Goal: Task Accomplishment & Management: Use online tool/utility

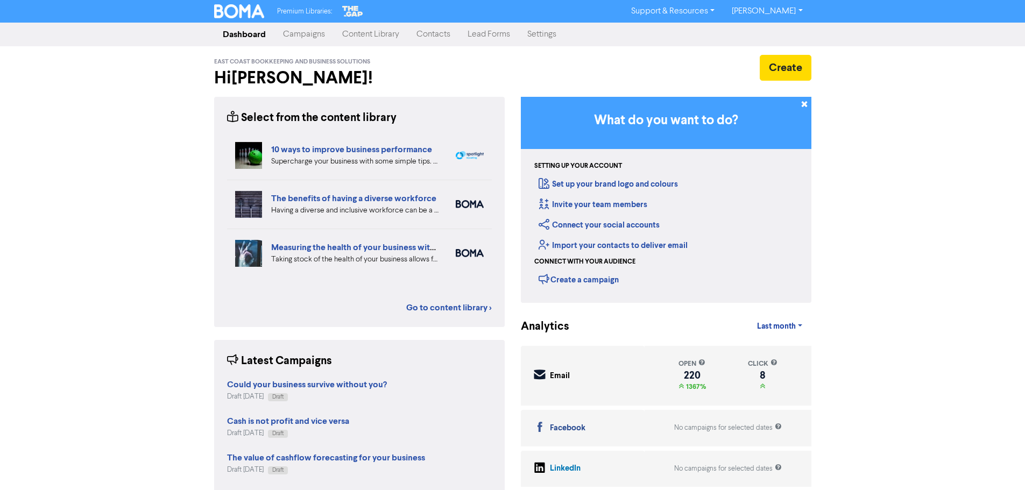
click at [302, 38] on link "Campaigns" at bounding box center [303, 35] width 59 height 22
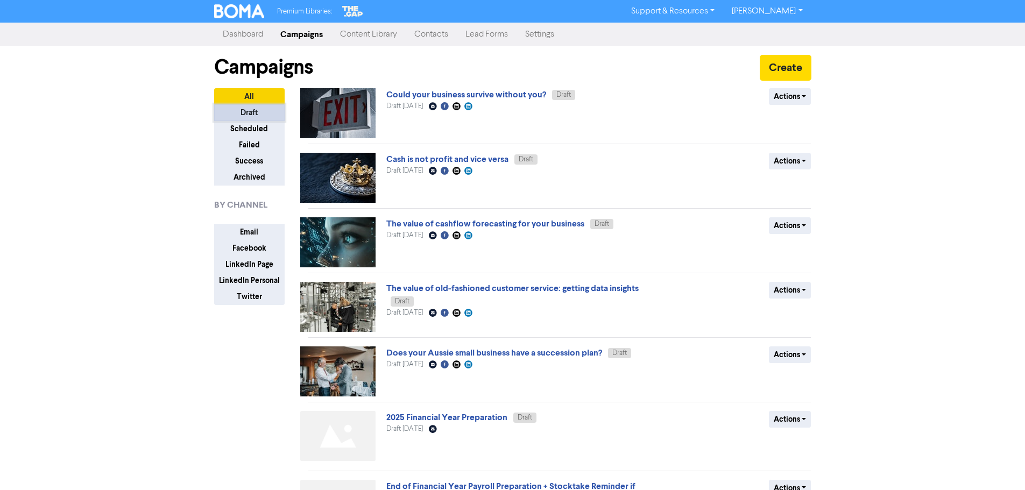
click at [262, 113] on button "Draft" at bounding box center [249, 112] width 70 height 17
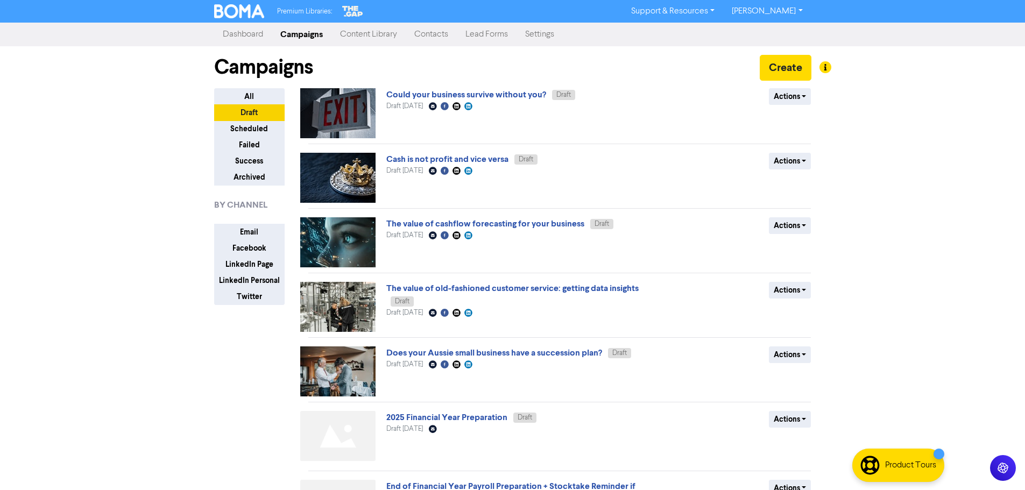
scroll to position [215, 0]
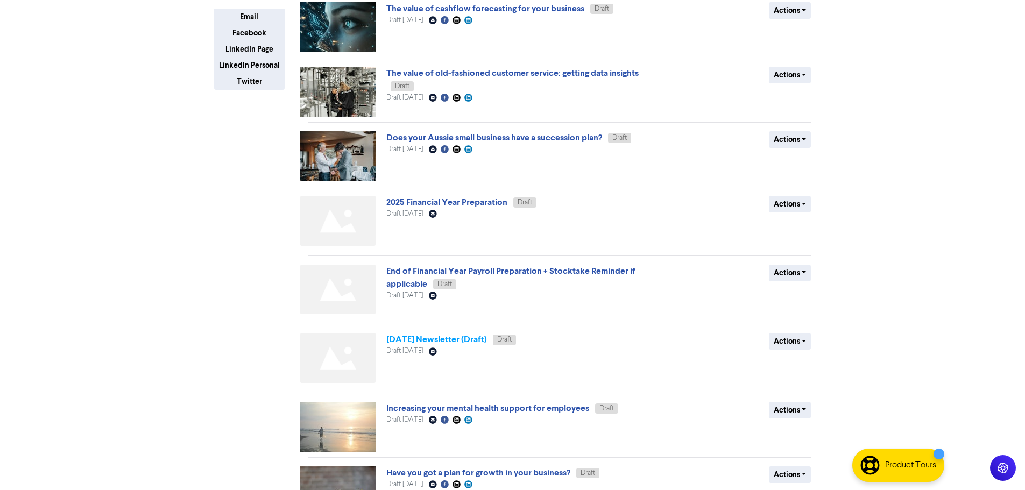
click at [464, 340] on link "[DATE] Newsletter (Draft)" at bounding box center [436, 339] width 101 height 11
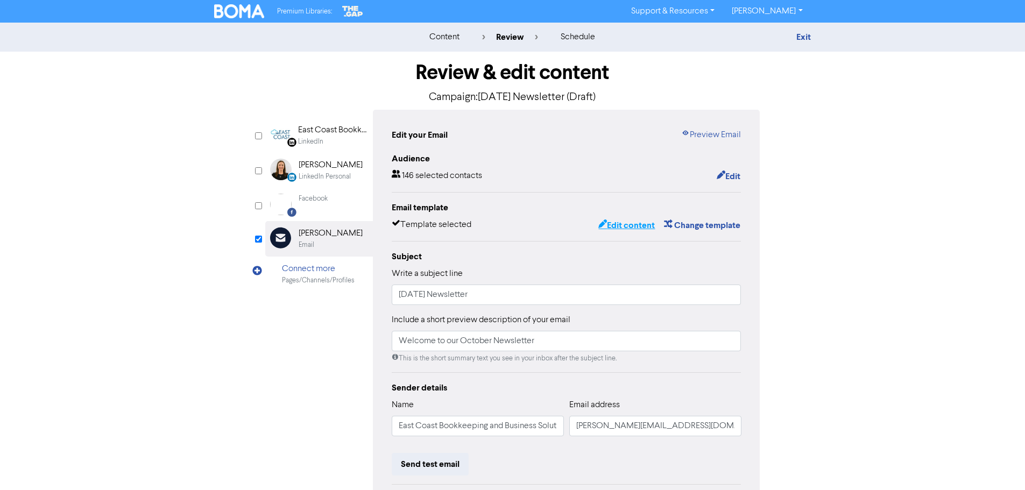
click at [645, 225] on button "Edit content" at bounding box center [627, 225] width 58 height 14
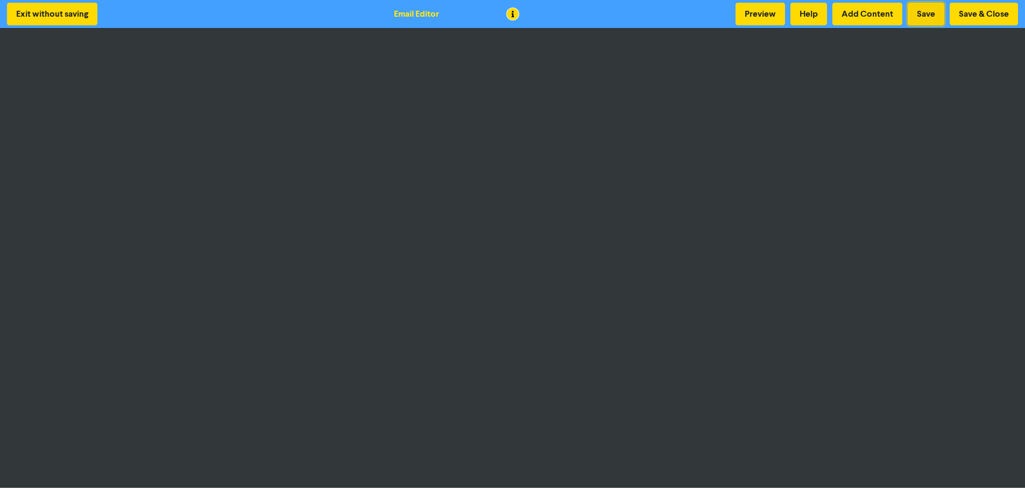
click at [927, 12] on button "Save" at bounding box center [925, 14] width 37 height 23
click at [986, 12] on button "Save & Close" at bounding box center [983, 14] width 68 height 23
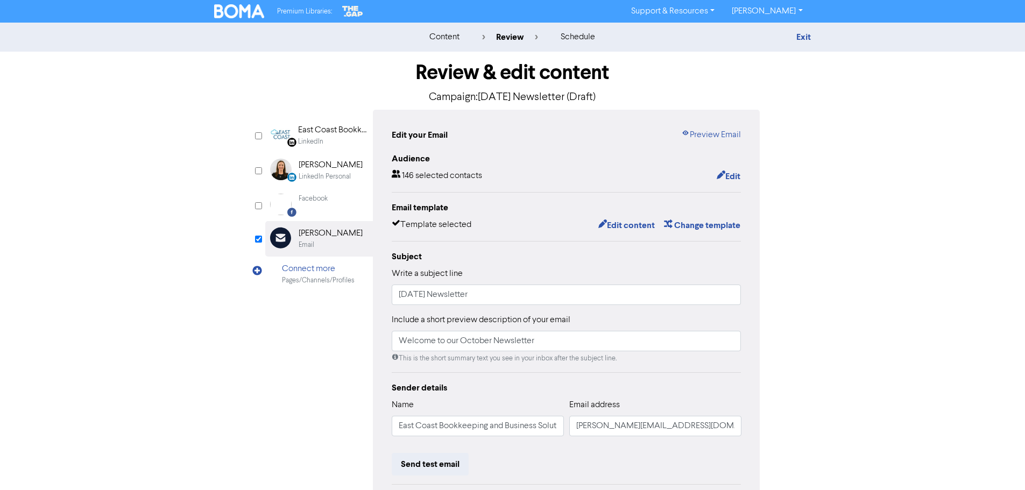
click at [265, 387] on div "LinkedIn Page Created with Sketch. East Coast Bookkeeping and Business Solution…" at bounding box center [512, 338] width 495 height 457
click at [849, 189] on div "content review schedule Exit Review & edit content Campaign: [DATE] Newsletter …" at bounding box center [512, 319] width 1025 height 593
click at [722, 138] on link "Preview Email" at bounding box center [711, 135] width 60 height 13
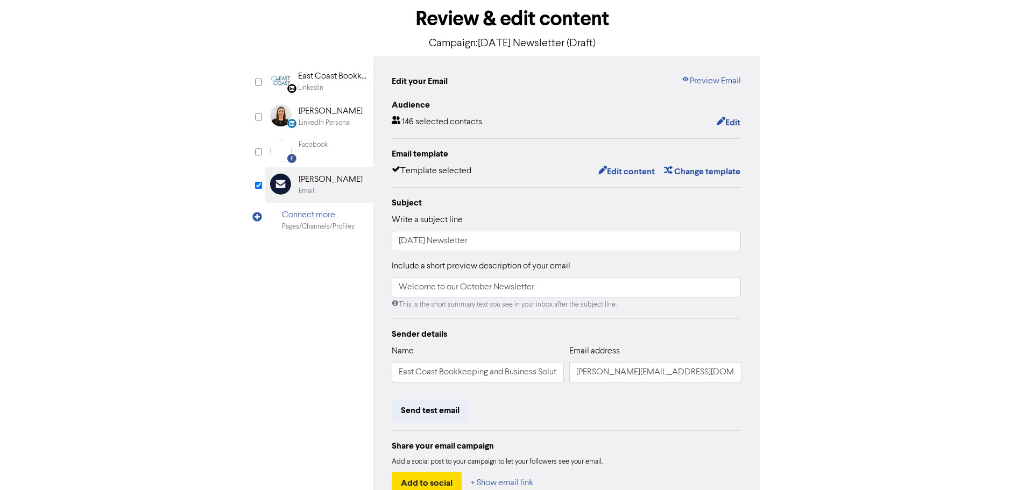
scroll to position [126, 0]
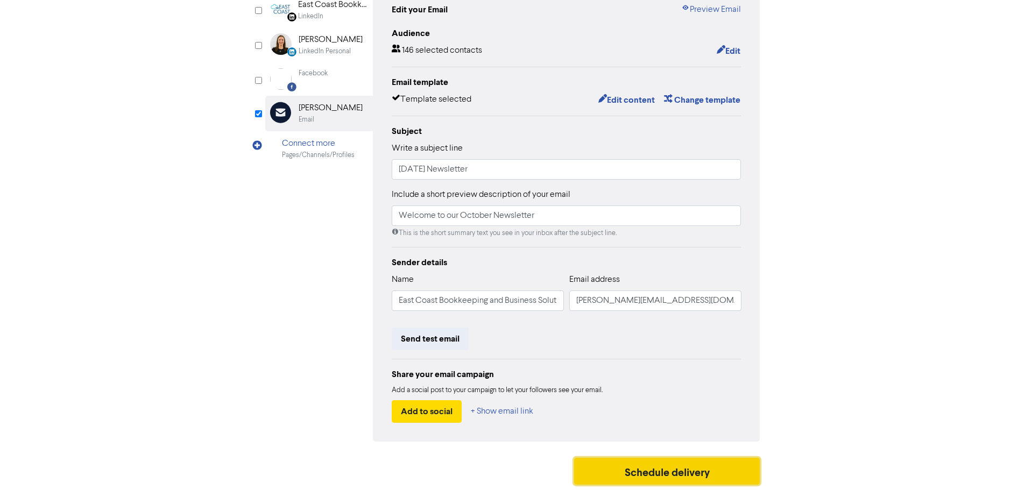
click at [707, 474] on button "Schedule delivery" at bounding box center [667, 471] width 186 height 27
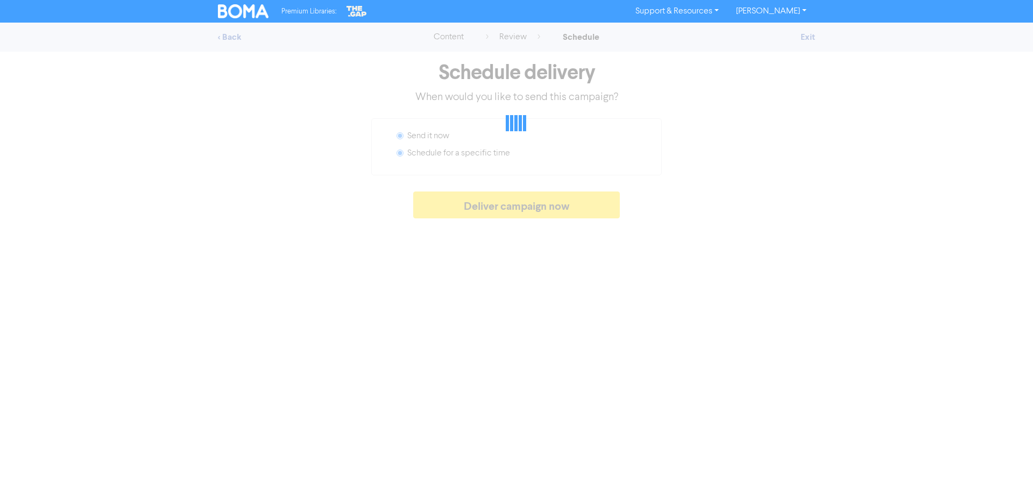
radio input "false"
radio input "true"
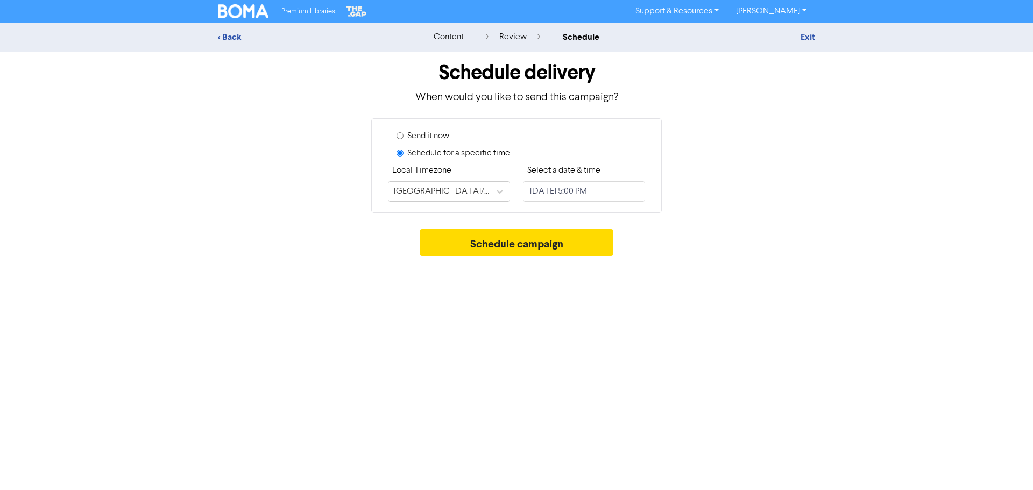
click at [429, 137] on label "Send it now" at bounding box center [428, 136] width 42 height 13
click at [403, 137] on input "Send it now" at bounding box center [399, 135] width 7 height 7
radio input "true"
radio input "false"
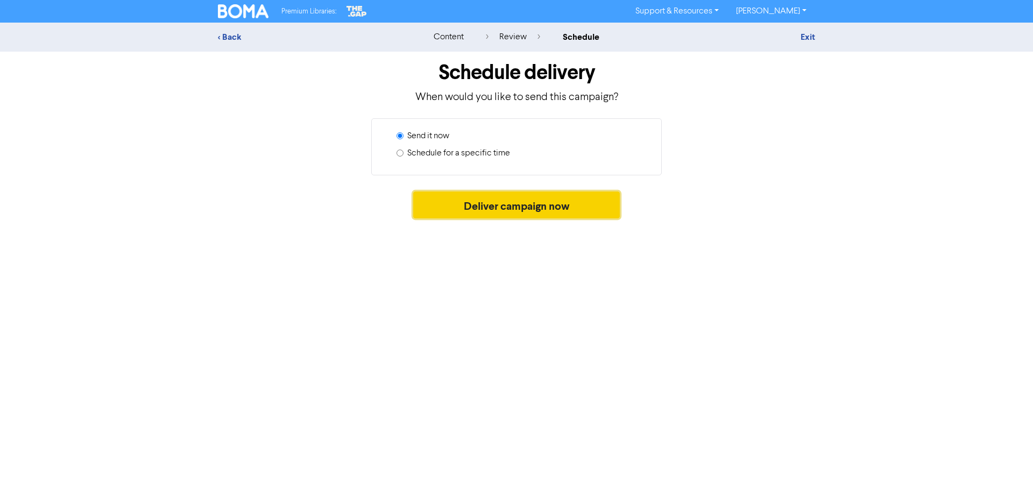
click at [593, 211] on button "Deliver campaign now" at bounding box center [516, 204] width 207 height 27
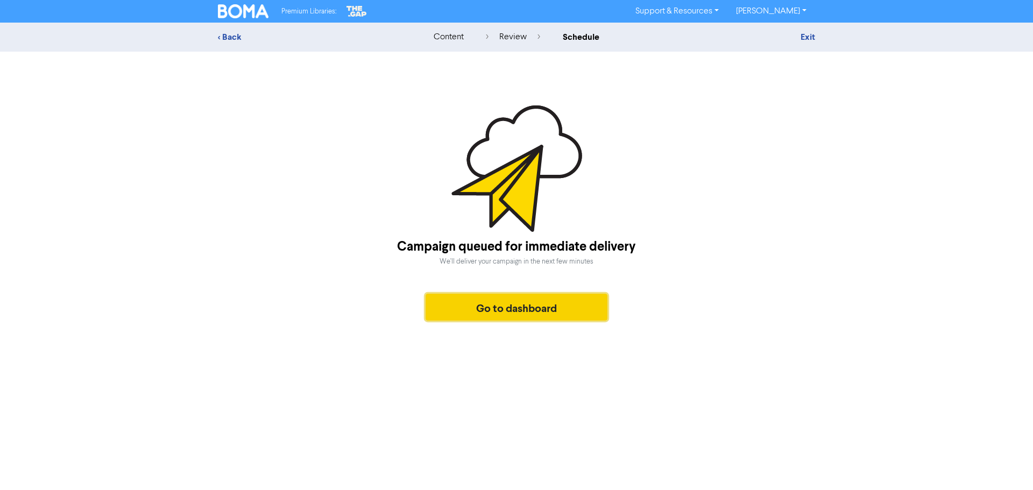
click at [532, 305] on button "Go to dashboard" at bounding box center [516, 307] width 182 height 27
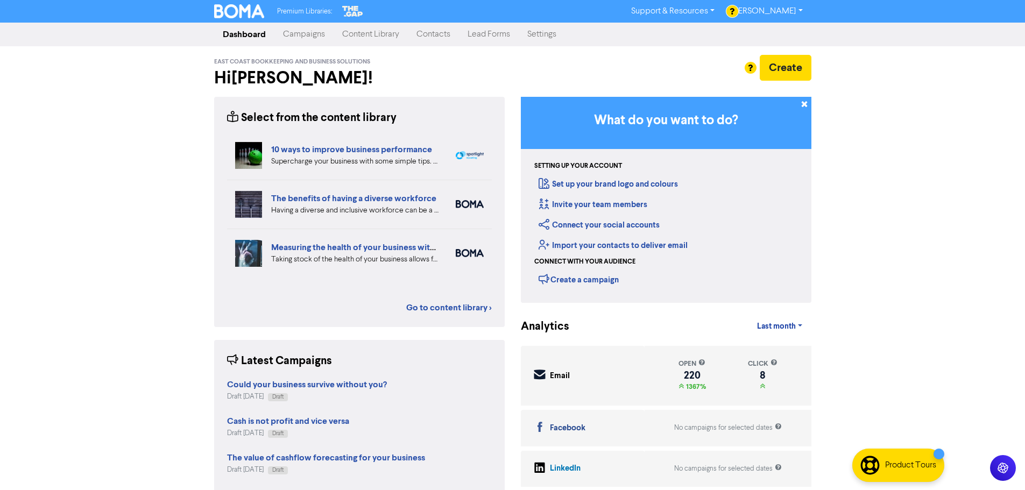
click at [309, 26] on link "Campaigns" at bounding box center [303, 35] width 59 height 22
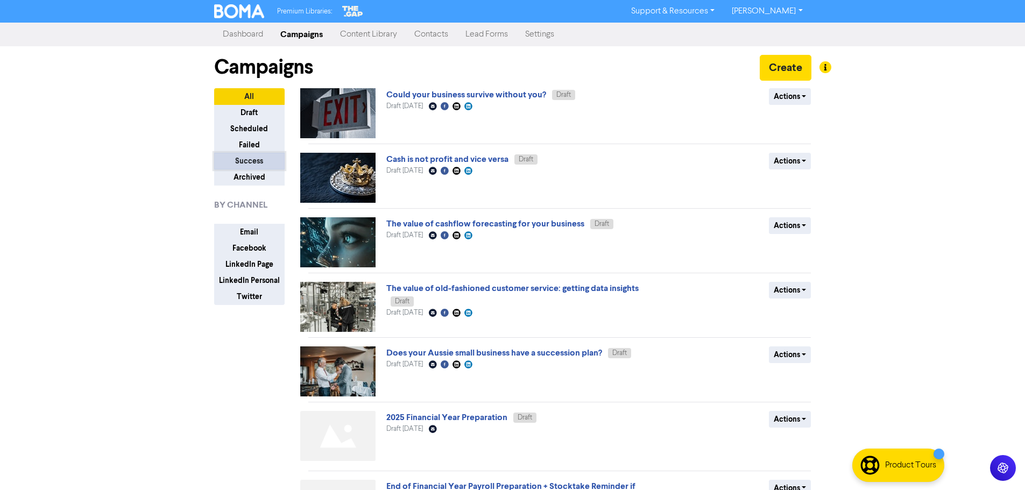
click at [259, 162] on button "Success" at bounding box center [249, 161] width 70 height 17
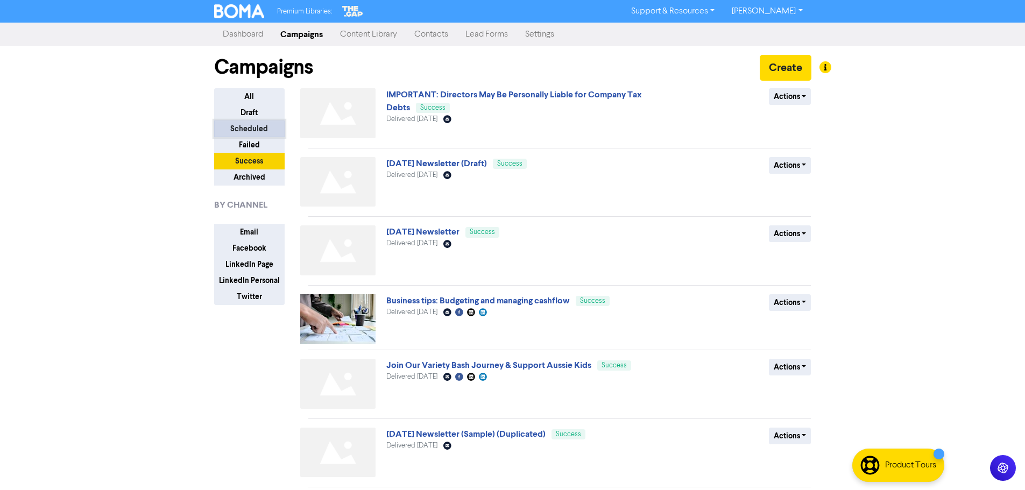
click at [258, 126] on button "Scheduled" at bounding box center [249, 128] width 70 height 17
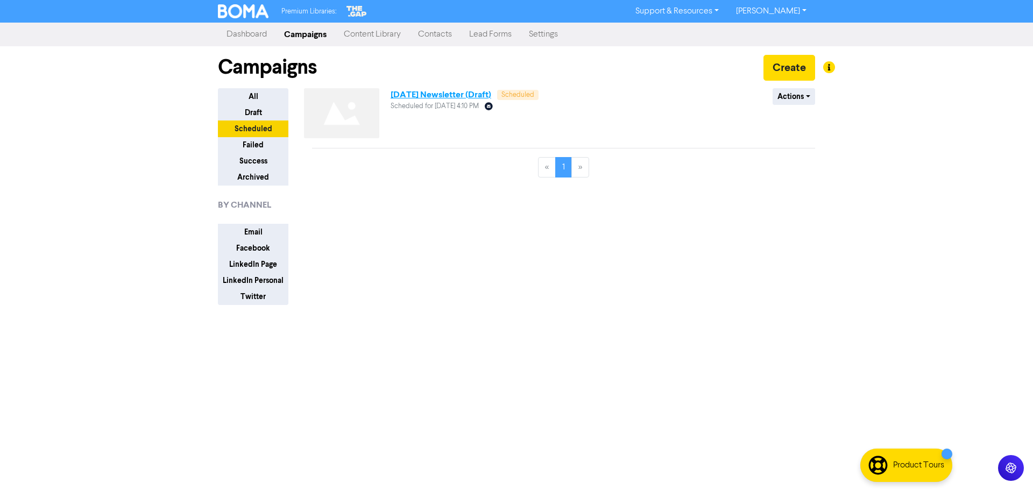
click at [456, 97] on link "[DATE] Newsletter (Draft)" at bounding box center [440, 94] width 101 height 11
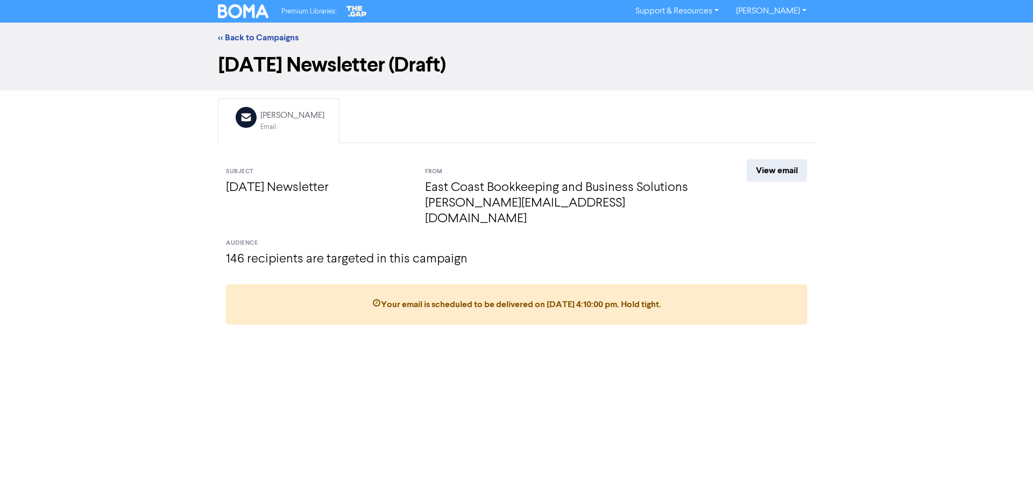
click at [173, 260] on div "<< Back to Campaigns [DATE] Newsletter (Draft) Email Created with Sketch. [PERS…" at bounding box center [516, 178] width 1033 height 310
click at [775, 167] on link "View email" at bounding box center [776, 170] width 60 height 23
